Goal: Manage account settings

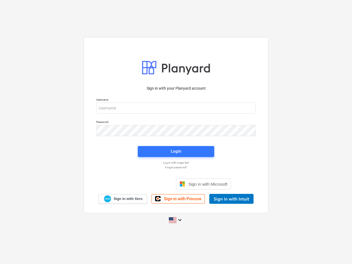
click at [187, 65] on button "Cookies settings" at bounding box center [187, 65] width 42 height 13
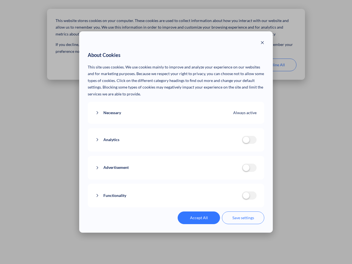
click at [231, 65] on p "This site uses cookies. We use cookies mainly to improve and analyze your exper…" at bounding box center [176, 81] width 177 height 34
click at [275, 65] on div "About Cookies This site uses cookies. We use cookies mainly to improve and anal…" at bounding box center [176, 132] width 352 height 264
click at [176, 108] on div "Necessary Always active These cookies are necessary for the website to function…" at bounding box center [176, 113] width 177 height 22
click at [176, 131] on div "Analytics analytics cookies disallowed These cookies help us to understand how …" at bounding box center [176, 140] width 177 height 24
click at [176, 152] on div "Analytics analytics cookies disallowed These cookies help us to understand how …" at bounding box center [176, 140] width 177 height 24
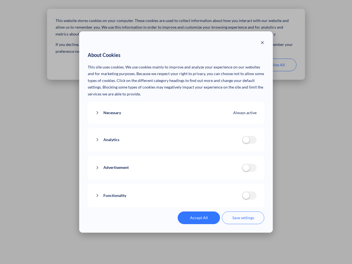
click at [204, 184] on div "Functionality functionality cookies disallowed We use a set of cookies that are…" at bounding box center [176, 196] width 177 height 24
click at [231, 199] on button "Functionality" at bounding box center [168, 195] width 147 height 7
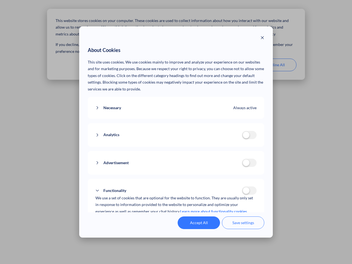
click at [176, 220] on div "Accept All Save settings" at bounding box center [176, 223] width 177 height 13
